Goal: Navigation & Orientation: Understand site structure

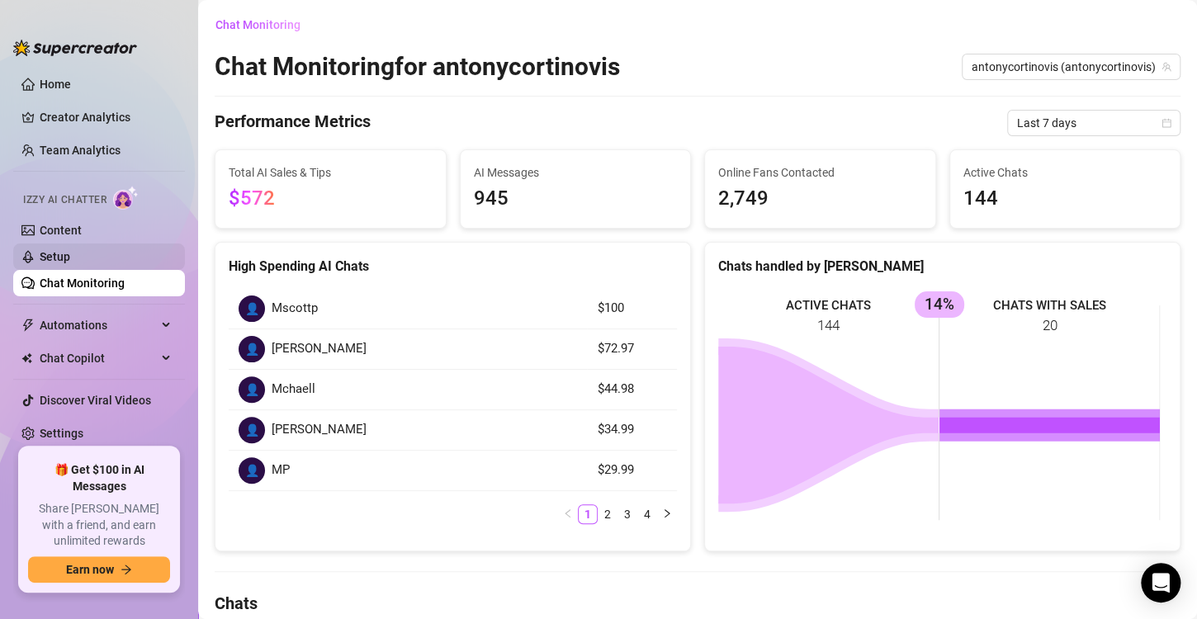
click at [70, 250] on link "Setup" at bounding box center [55, 256] width 31 height 13
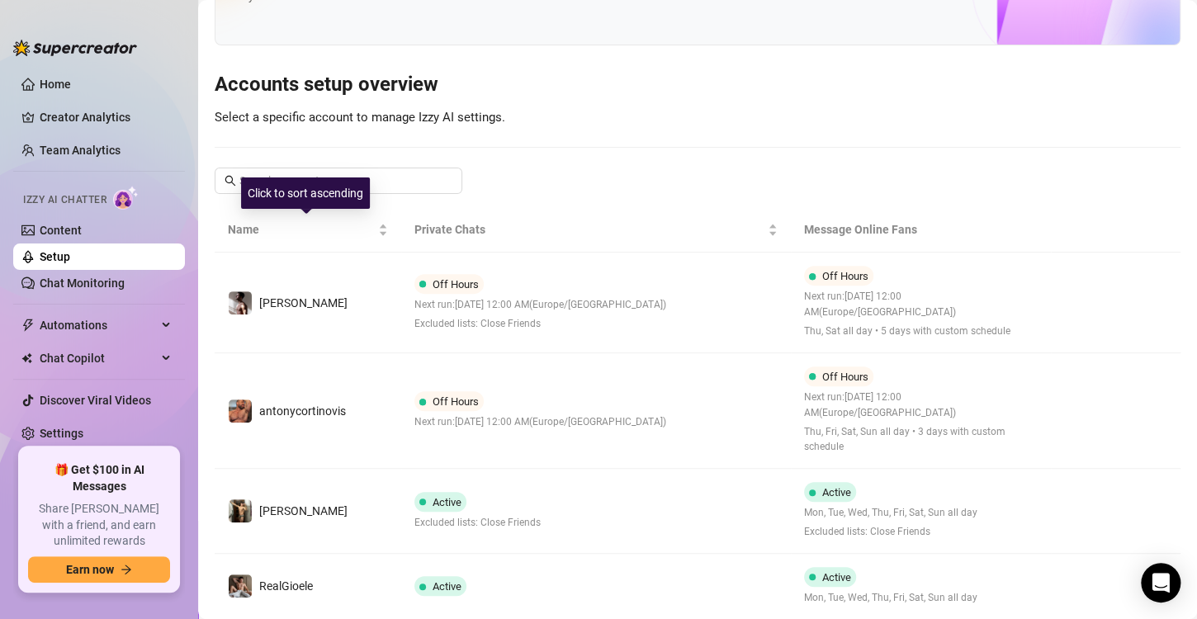
scroll to position [157, 0]
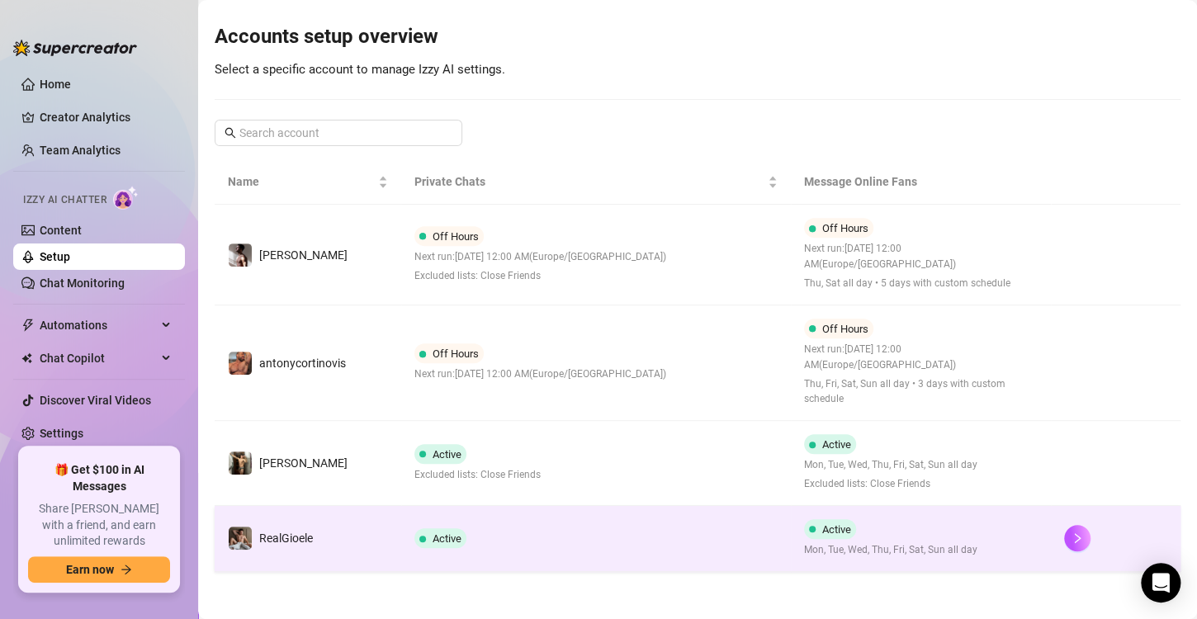
click at [438, 533] on span "Active" at bounding box center [447, 539] width 29 height 12
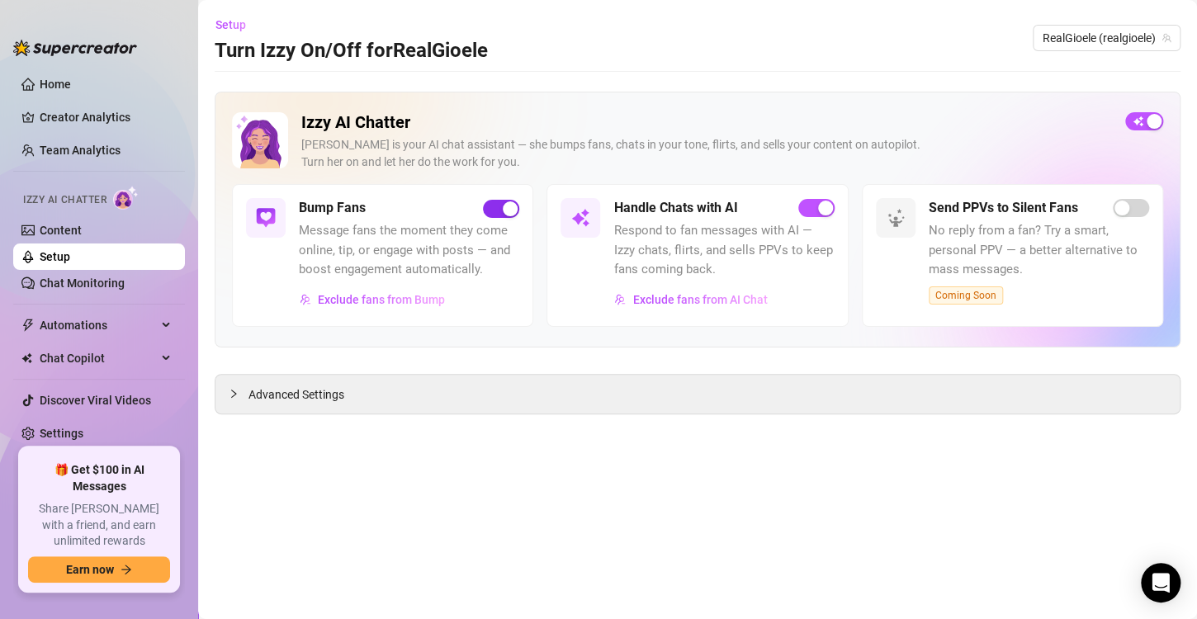
click at [499, 205] on span "button" at bounding box center [501, 209] width 36 height 18
click at [70, 258] on link "Setup" at bounding box center [55, 256] width 31 height 13
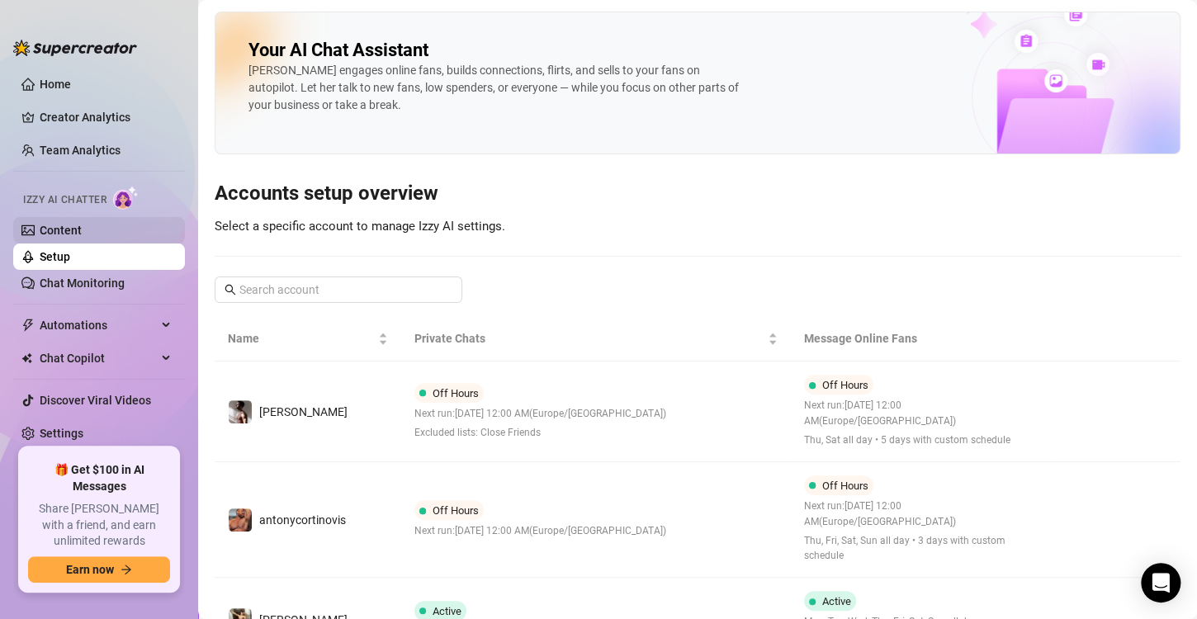
click at [49, 230] on link "Content" at bounding box center [61, 230] width 42 height 13
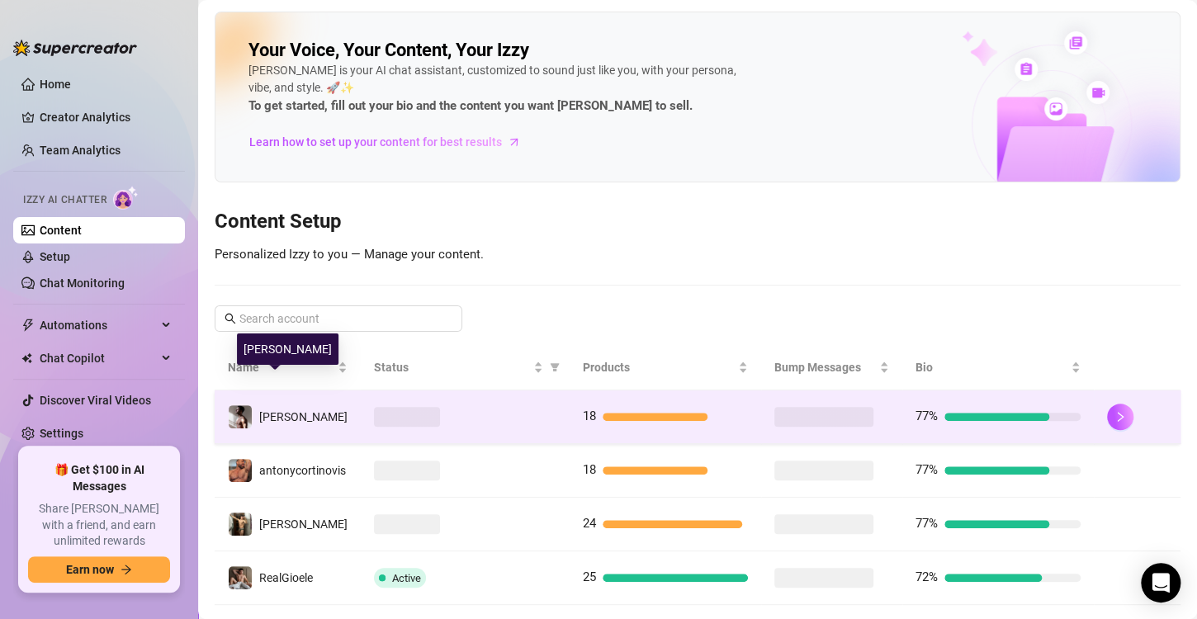
scroll to position [33, 0]
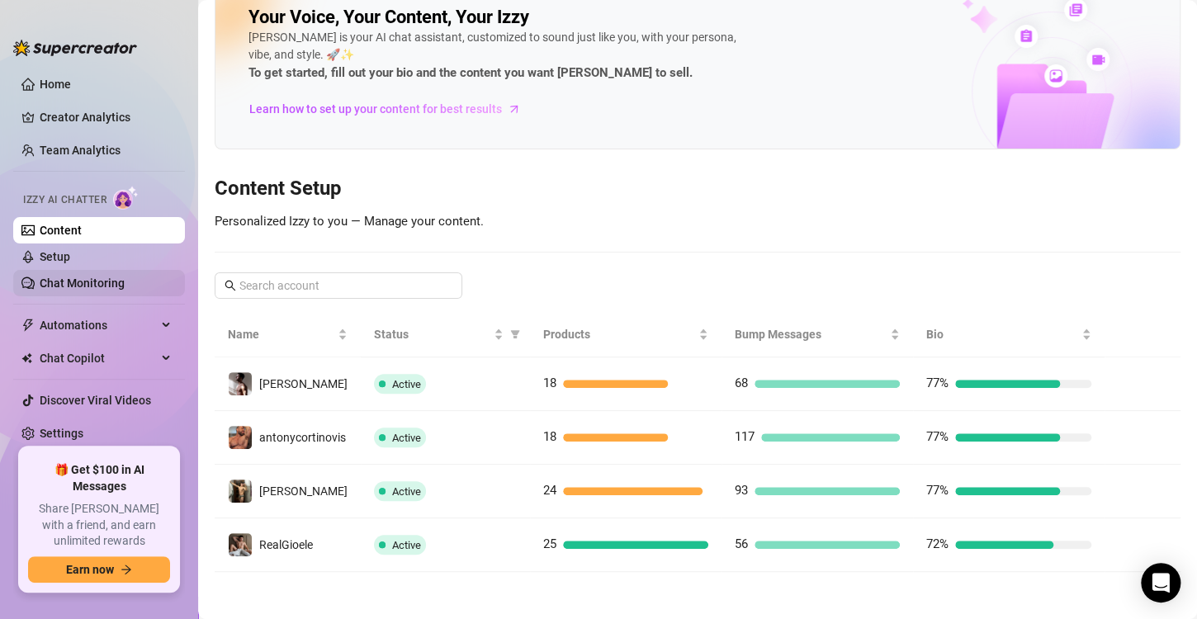
click at [121, 281] on link "Chat Monitoring" at bounding box center [82, 283] width 85 height 13
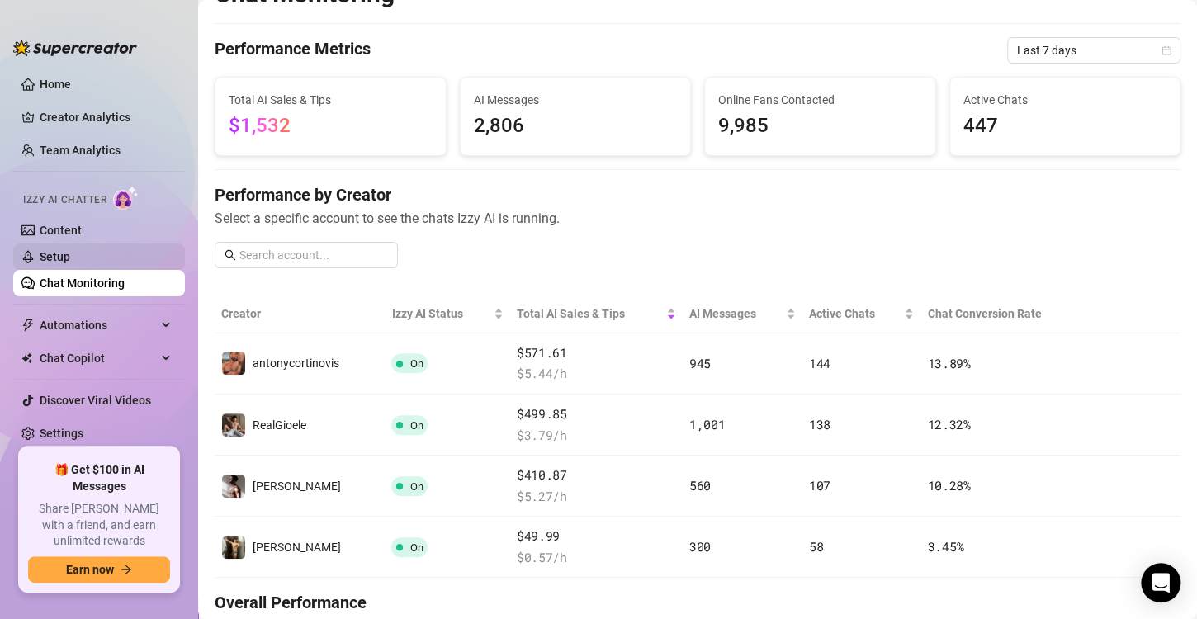
click at [55, 250] on link "Setup" at bounding box center [55, 256] width 31 height 13
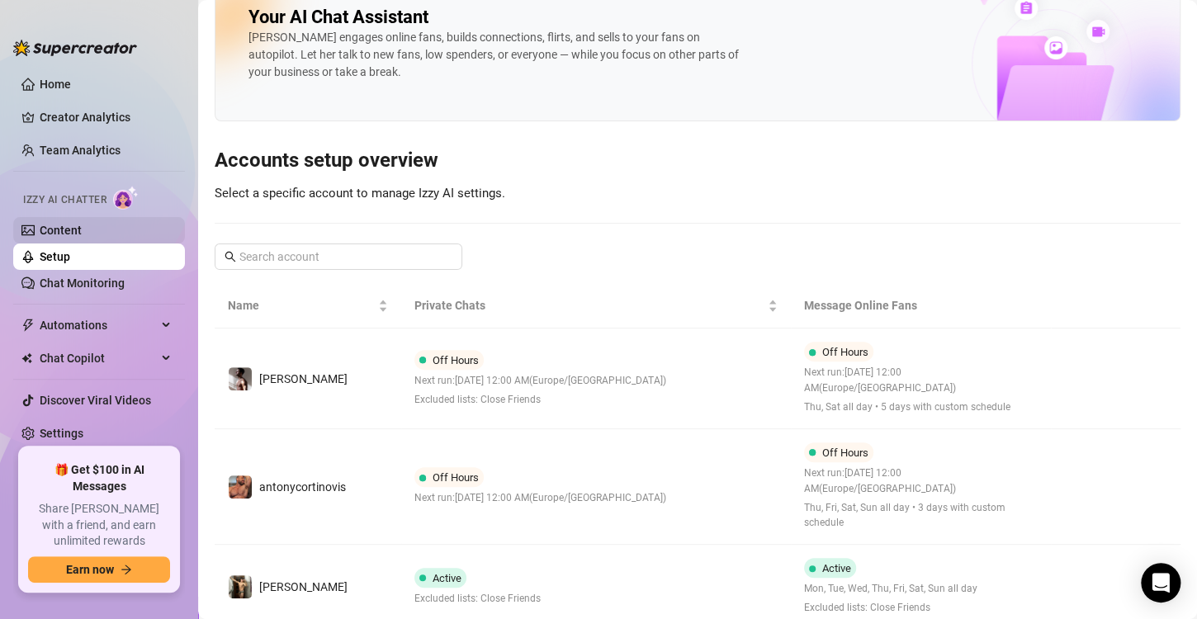
click at [53, 233] on link "Content" at bounding box center [61, 230] width 42 height 13
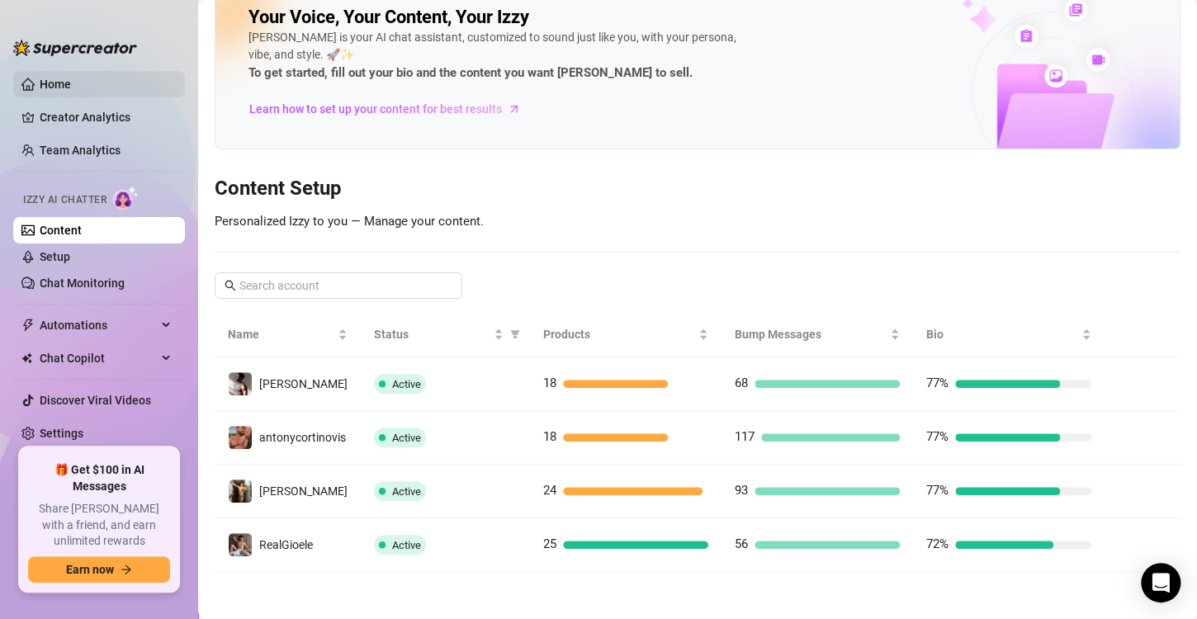
click at [41, 91] on link "Home" at bounding box center [55, 84] width 31 height 13
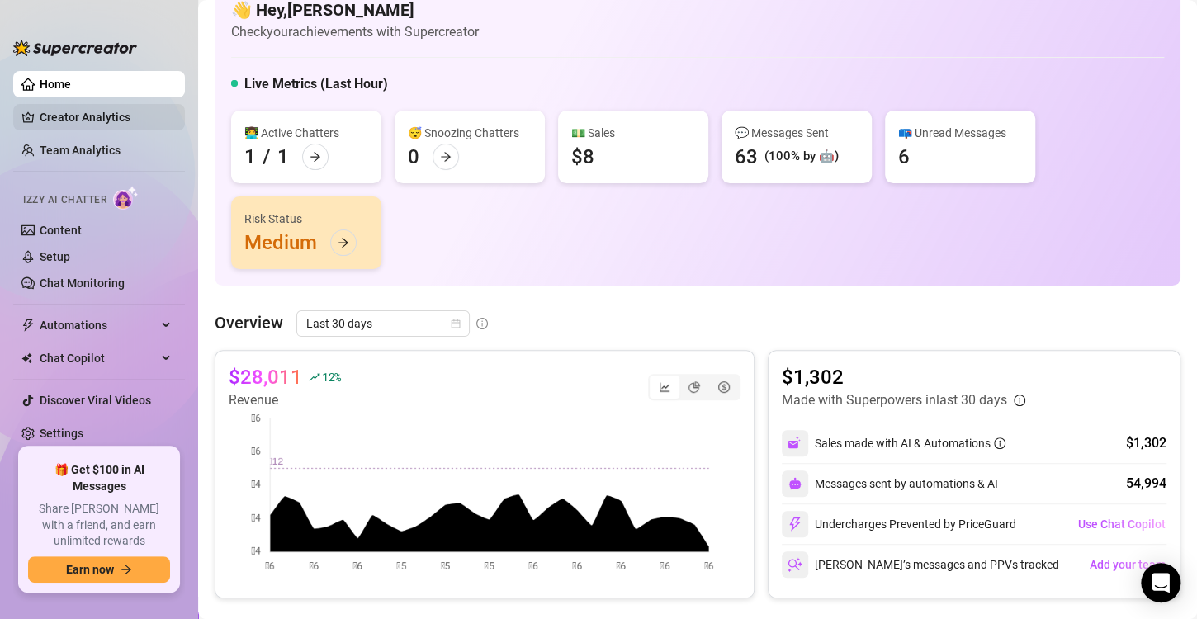
click at [73, 110] on link "Creator Analytics" at bounding box center [106, 117] width 132 height 26
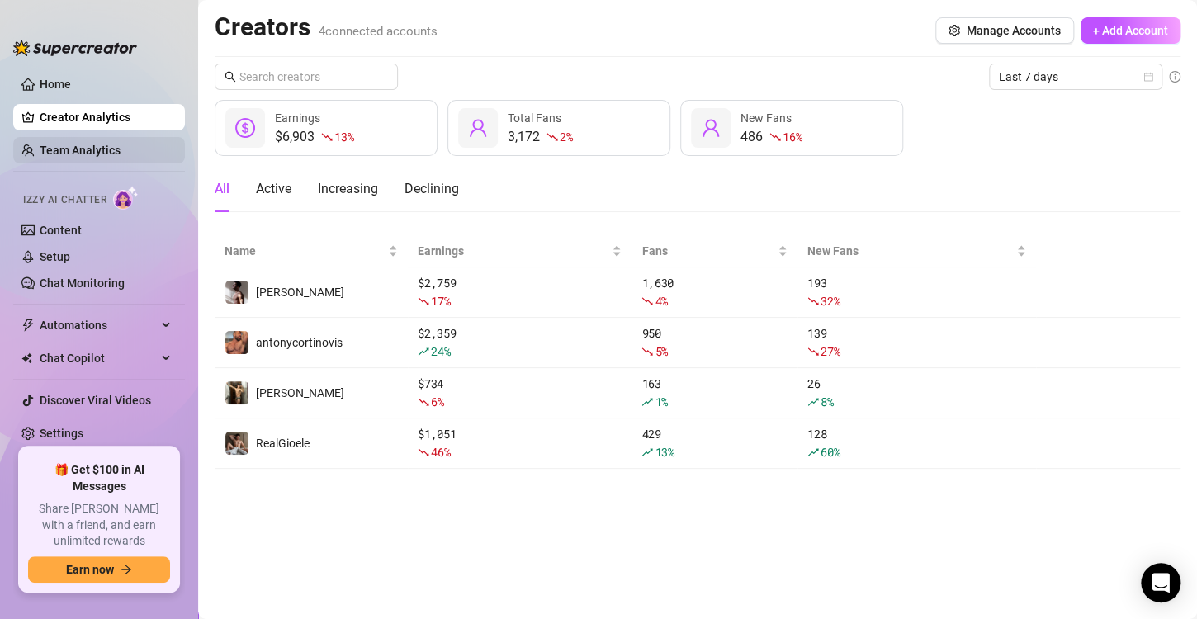
click at [78, 147] on link "Team Analytics" at bounding box center [80, 150] width 81 height 13
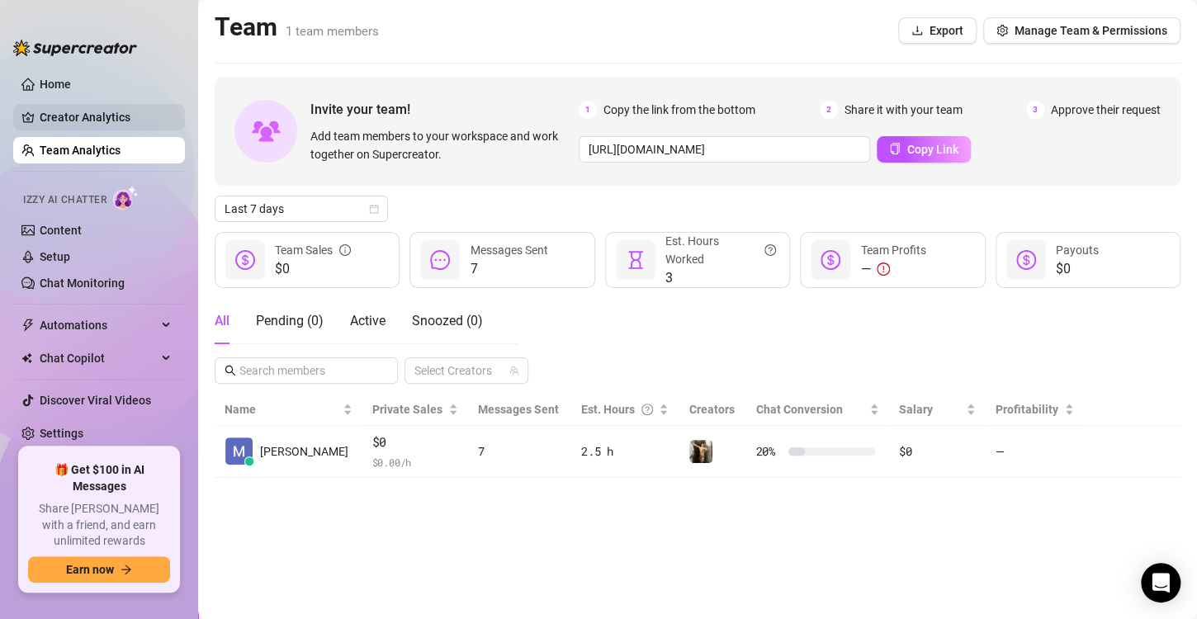
click at [78, 105] on link "Creator Analytics" at bounding box center [106, 117] width 132 height 26
